Goal: Navigation & Orientation: Locate item on page

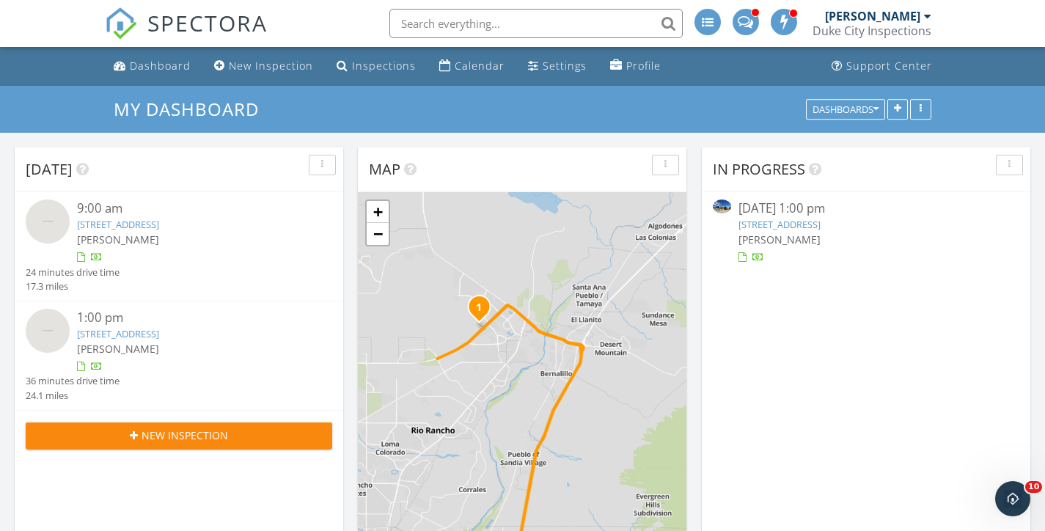
drag, startPoint x: 442, startPoint y: 254, endPoint x: 460, endPoint y: 362, distance: 109.2
click at [459, 362] on div "1 2 + − I 25, US 550, [GEOGRAPHIC_DATA], I 25 66.6 km, 59 min Head east 35 m Tu…" at bounding box center [522, 382] width 329 height 381
click at [508, 336] on div "1 2 + − I 25, US 550, [GEOGRAPHIC_DATA], I 25 66.6 km, 59 min Head east 35 m Tu…" at bounding box center [522, 382] width 329 height 381
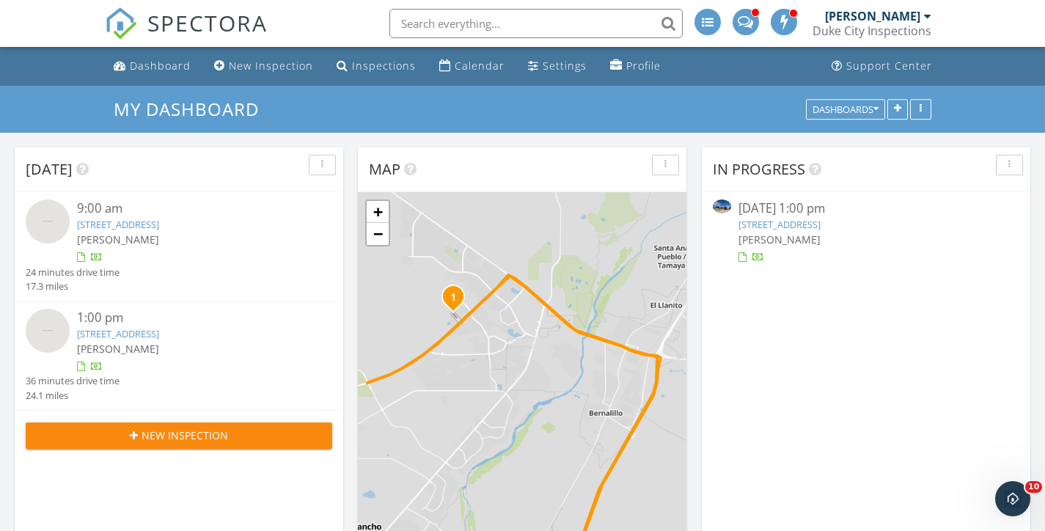
click at [506, 335] on div "1 2 + − I 25, US 550, [GEOGRAPHIC_DATA], I 25 66.6 km, 59 min Head east 35 m Tu…" at bounding box center [522, 382] width 329 height 381
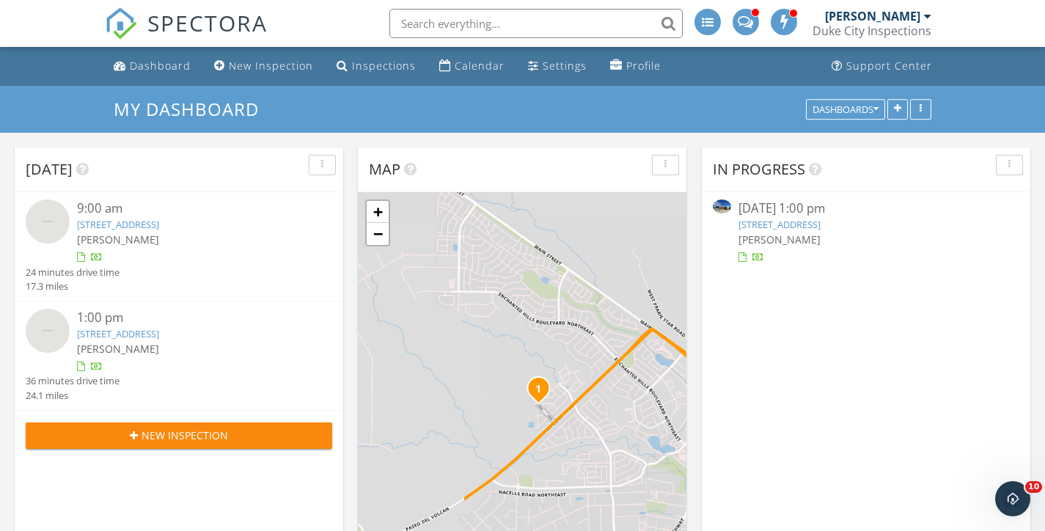
drag, startPoint x: 482, startPoint y: 314, endPoint x: 623, endPoint y: 428, distance: 181.5
click at [623, 428] on div "1 2 + − I 25, US 550, [GEOGRAPHIC_DATA], I 25 66.6 km, 59 min Head east 35 m Tu…" at bounding box center [522, 382] width 329 height 381
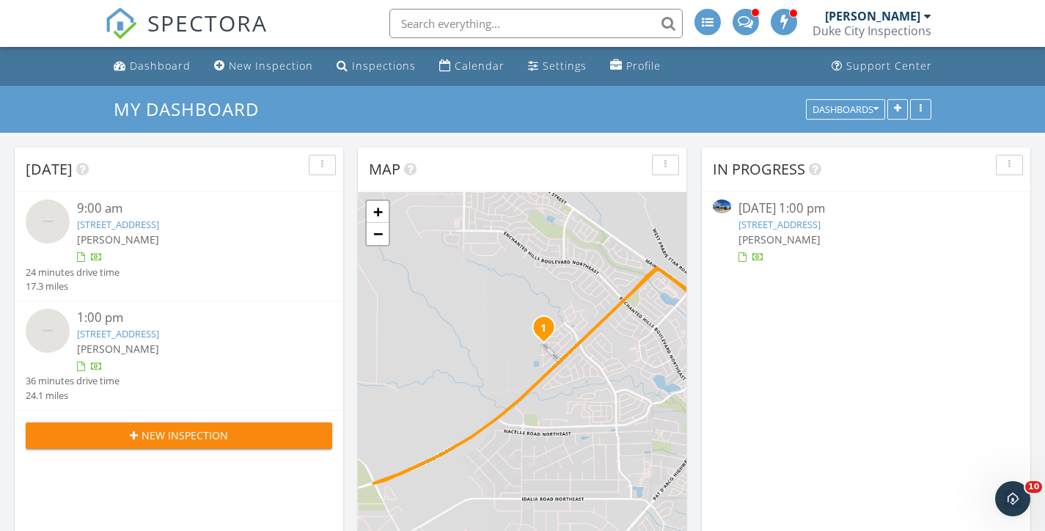
drag, startPoint x: 628, startPoint y: 419, endPoint x: 633, endPoint y: 357, distance: 61.8
click at [633, 357] on div "1 2 + − I 25, US 550, [GEOGRAPHIC_DATA], I 25 66.6 km, 59 min Head east 35 m Tu…" at bounding box center [522, 382] width 329 height 381
click at [516, 343] on div "1 2 + − I 25, US 550, [GEOGRAPHIC_DATA], I 25 66.6 km, 59 min Head east 35 m Tu…" at bounding box center [522, 382] width 329 height 381
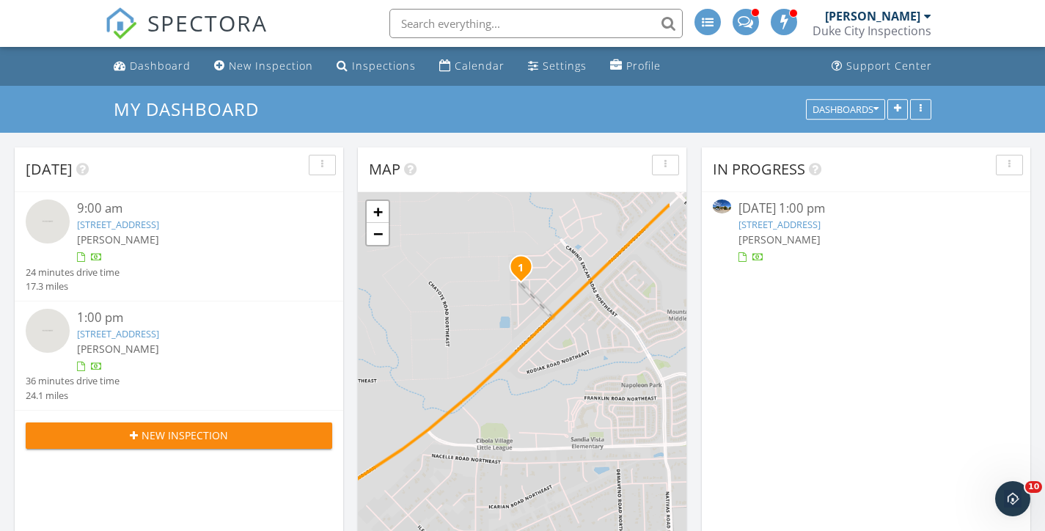
drag, startPoint x: 554, startPoint y: 374, endPoint x: 502, endPoint y: 309, distance: 82.9
click at [502, 309] on div "1 2 + − I 25, US 550, [GEOGRAPHIC_DATA], I 25 66.6 km, 59 min Head east 35 m Tu…" at bounding box center [522, 382] width 329 height 381
click at [374, 237] on link "−" at bounding box center [378, 234] width 22 height 22
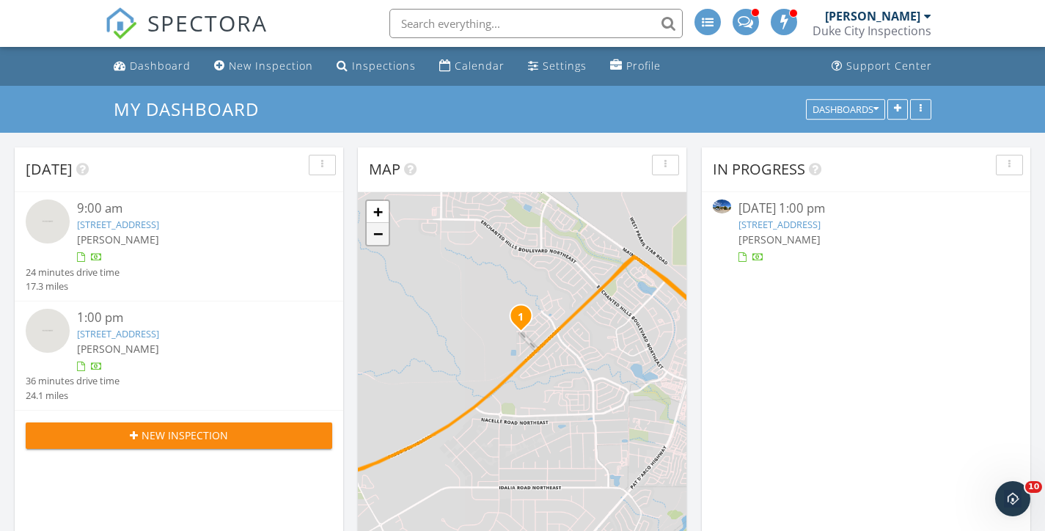
click at [373, 238] on link "−" at bounding box center [378, 234] width 22 height 22
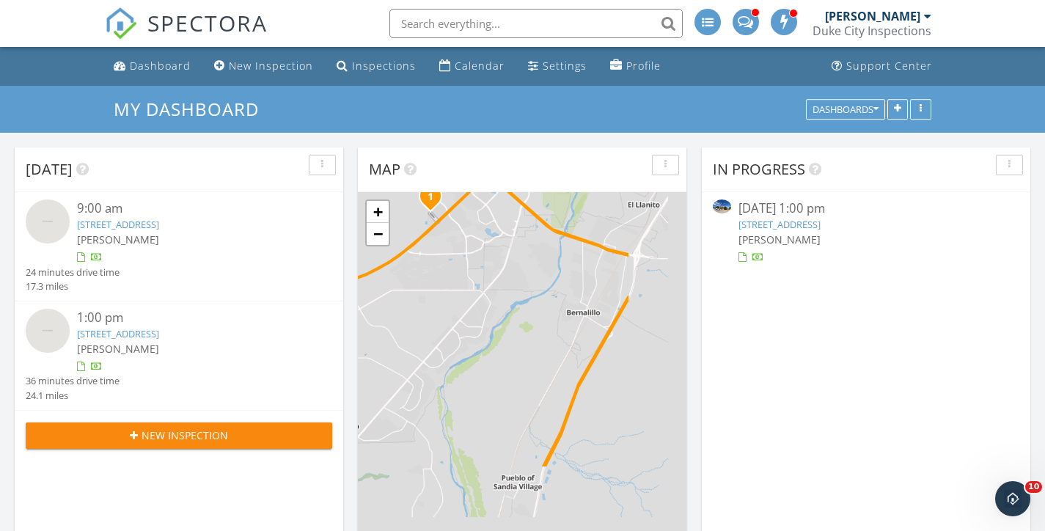
drag, startPoint x: 533, startPoint y: 392, endPoint x: 432, endPoint y: 223, distance: 197.3
click at [432, 223] on div "1 2 + − I 25, US 550, [GEOGRAPHIC_DATA], I 25 66.6 km, 59 min Head east 35 m Tu…" at bounding box center [522, 382] width 329 height 381
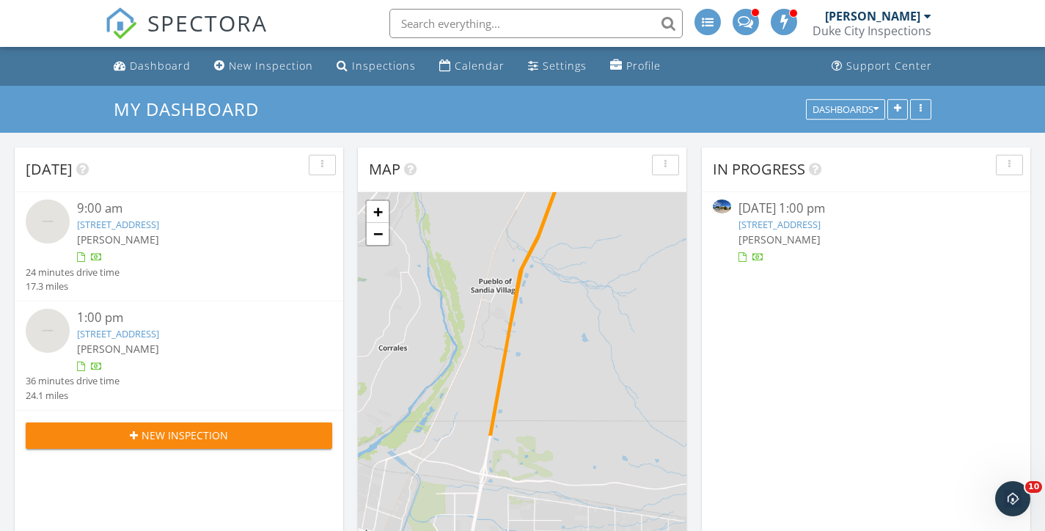
drag, startPoint x: 524, startPoint y: 378, endPoint x: 508, endPoint y: 198, distance: 181.1
click at [508, 198] on div "1 2 + − I 25, US 550, [GEOGRAPHIC_DATA], I 25 66.6 km, 59 min Head east 35 m Tu…" at bounding box center [522, 382] width 329 height 381
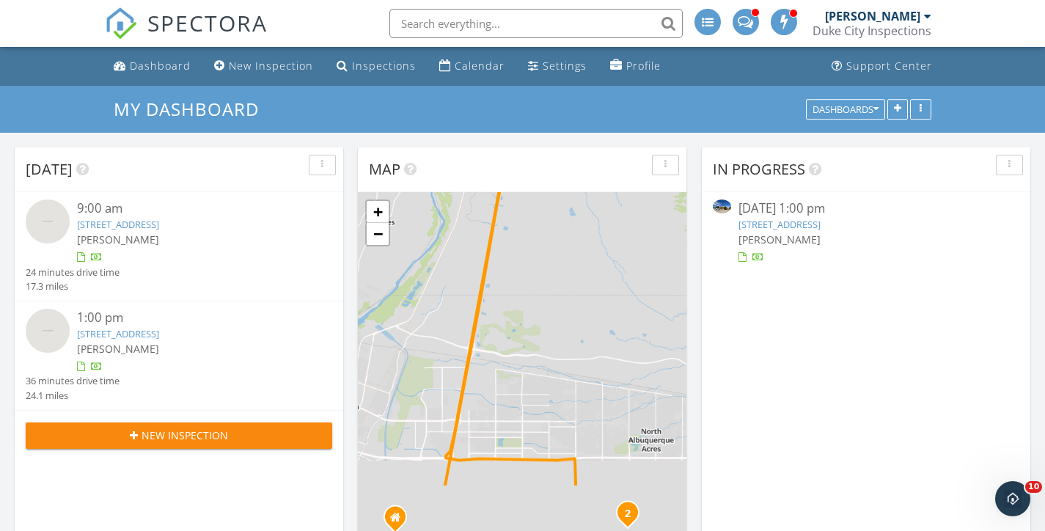
drag, startPoint x: 565, startPoint y: 408, endPoint x: 546, endPoint y: 205, distance: 204.1
click at [546, 205] on div "1 2 + − I 25, US 550, [GEOGRAPHIC_DATA], I 25 66.6 km, 59 min Head east 35 m Tu…" at bounding box center [522, 382] width 329 height 381
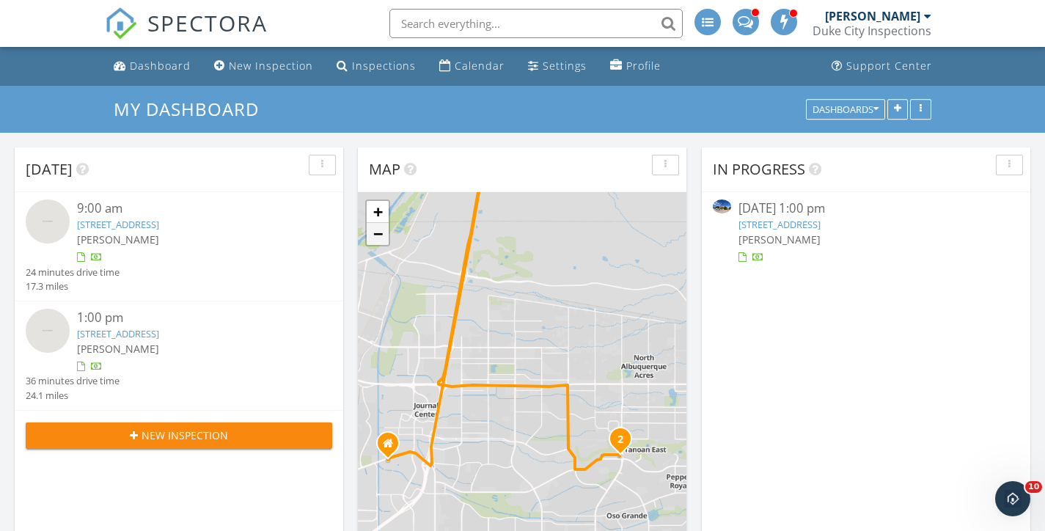
click at [381, 237] on link "−" at bounding box center [378, 234] width 22 height 22
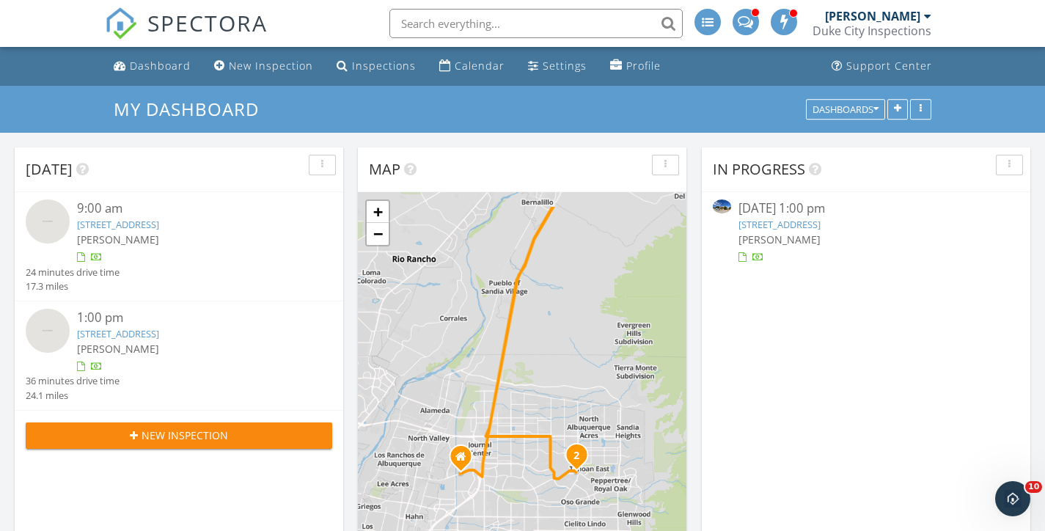
drag, startPoint x: 456, startPoint y: 286, endPoint x: 462, endPoint y: 342, distance: 56.0
click at [462, 342] on div "1 2 + − I 25, US 550, [GEOGRAPHIC_DATA], I 25 66.6 km, 59 min Head east 35 m Tu…" at bounding box center [522, 382] width 329 height 381
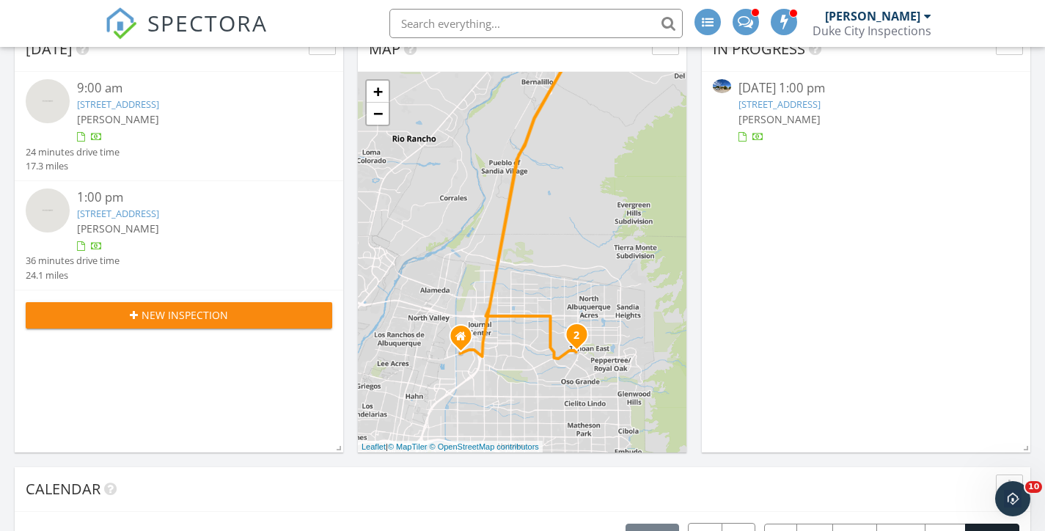
scroll to position [122, 0]
